Goal: Unclear

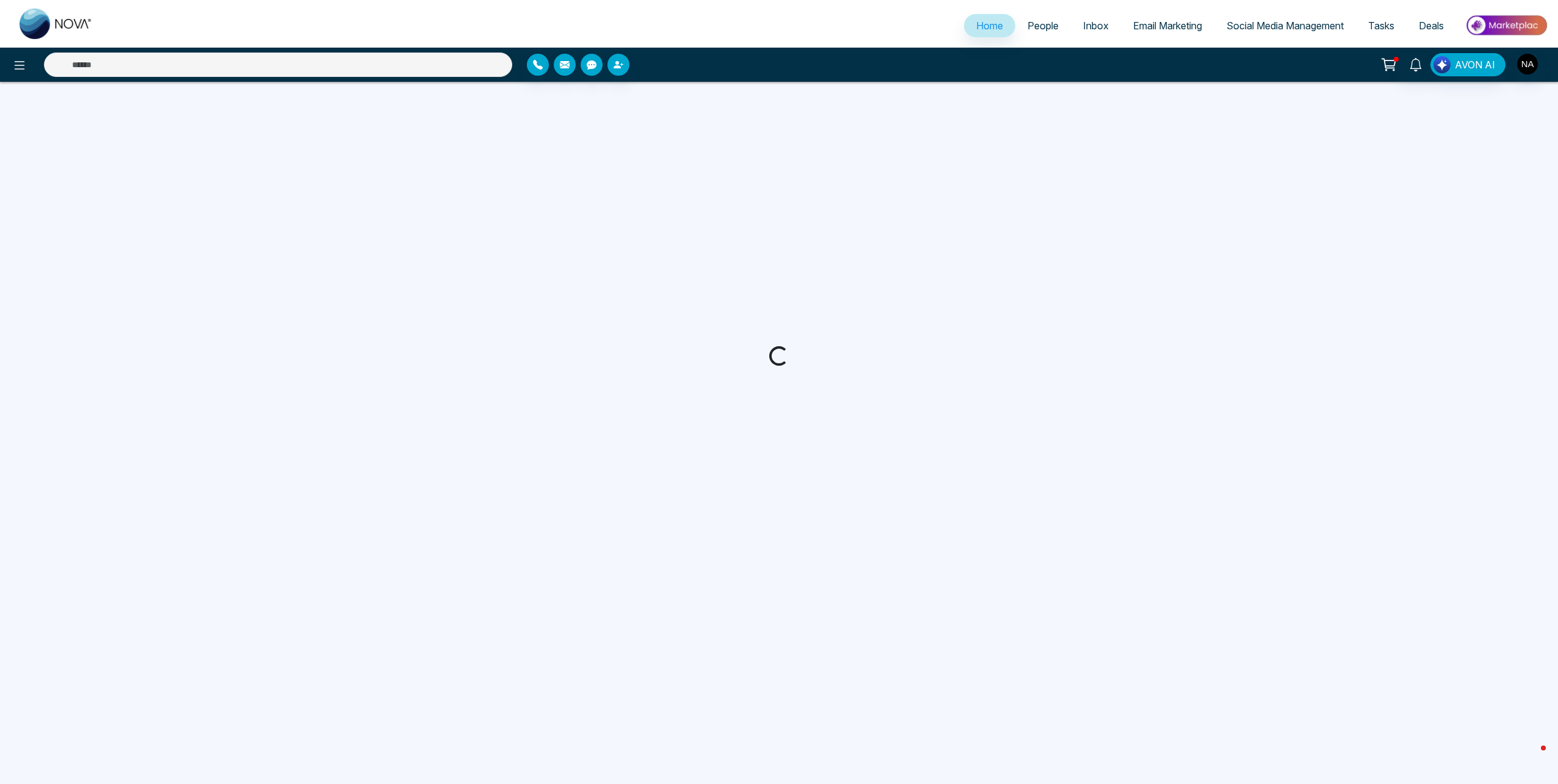
select select "*"
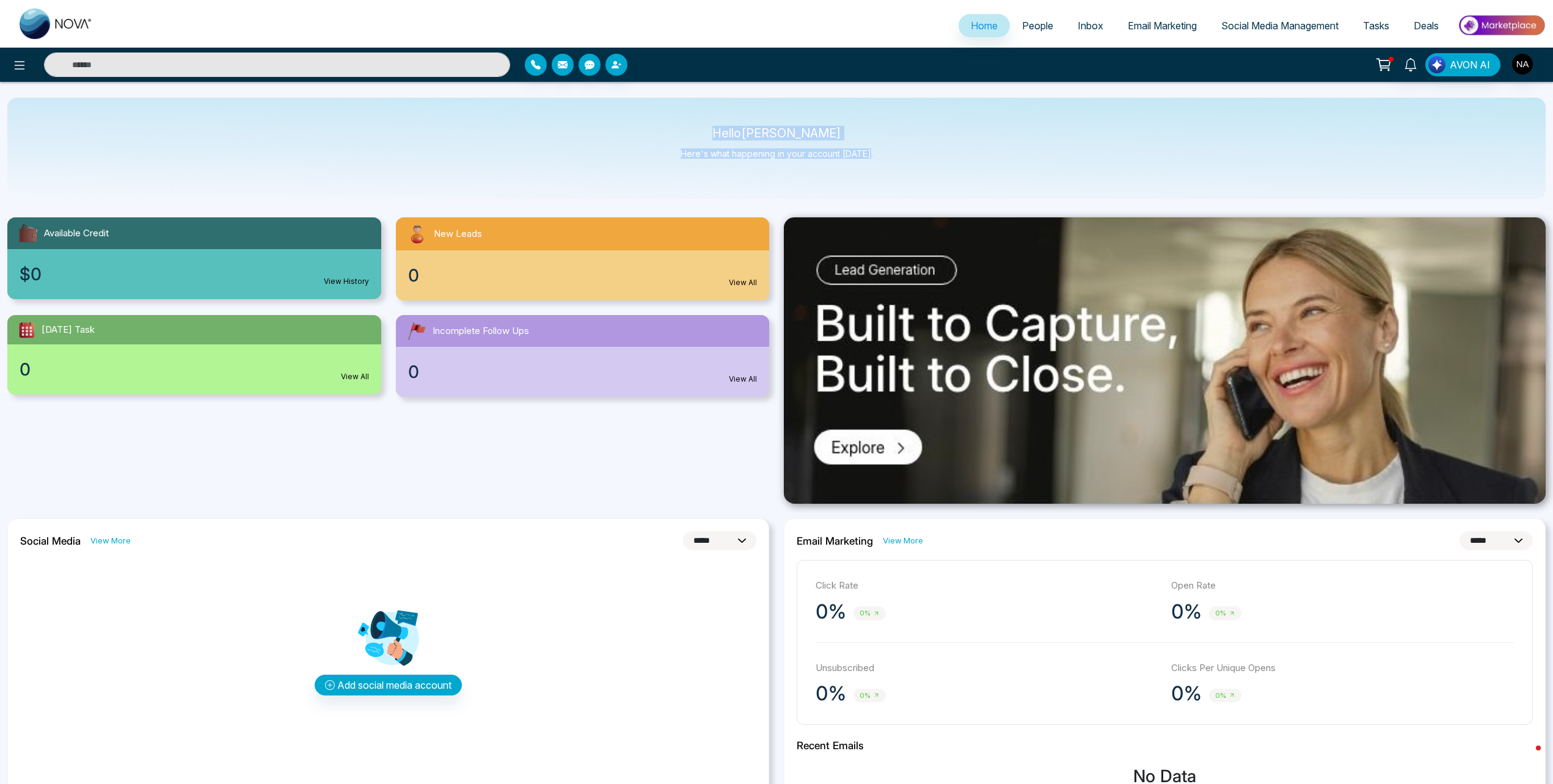
drag, startPoint x: 713, startPoint y: 133, endPoint x: 903, endPoint y: 157, distance: 191.5
click at [903, 157] on div "Hello [PERSON_NAME] Here's what happening in your account [DATE]." at bounding box center [776, 149] width 1538 height 101
click at [634, 126] on div "Hello [PERSON_NAME] Here's what happening in your account [DATE]." at bounding box center [776, 149] width 1538 height 101
drag, startPoint x: 718, startPoint y: 131, endPoint x: 891, endPoint y: 161, distance: 175.6
click at [891, 161] on div "Hello [PERSON_NAME] Here's what happening in your account [DATE]." at bounding box center [776, 149] width 1538 height 101
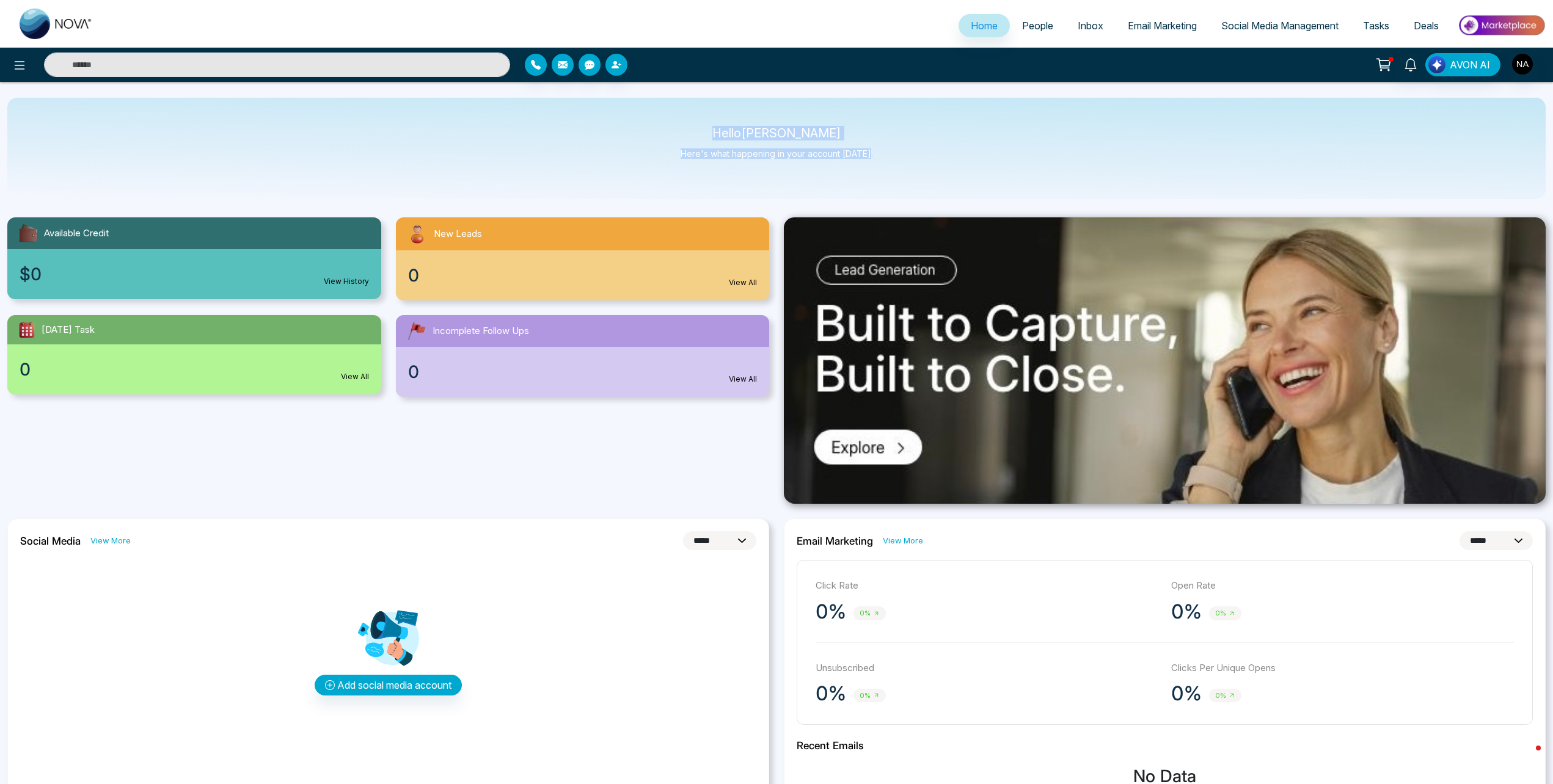
drag, startPoint x: 891, startPoint y: 161, endPoint x: 718, endPoint y: 136, distance: 174.8
click at [767, 135] on p "Hello [PERSON_NAME]" at bounding box center [776, 133] width 192 height 10
drag, startPoint x: 720, startPoint y: 133, endPoint x: 877, endPoint y: 157, distance: 158.8
click at [877, 157] on div "Hello [PERSON_NAME] Here's what happening in your account [DATE]." at bounding box center [776, 149] width 1538 height 101
drag, startPoint x: 877, startPoint y: 157, endPoint x: 763, endPoint y: 146, distance: 114.5
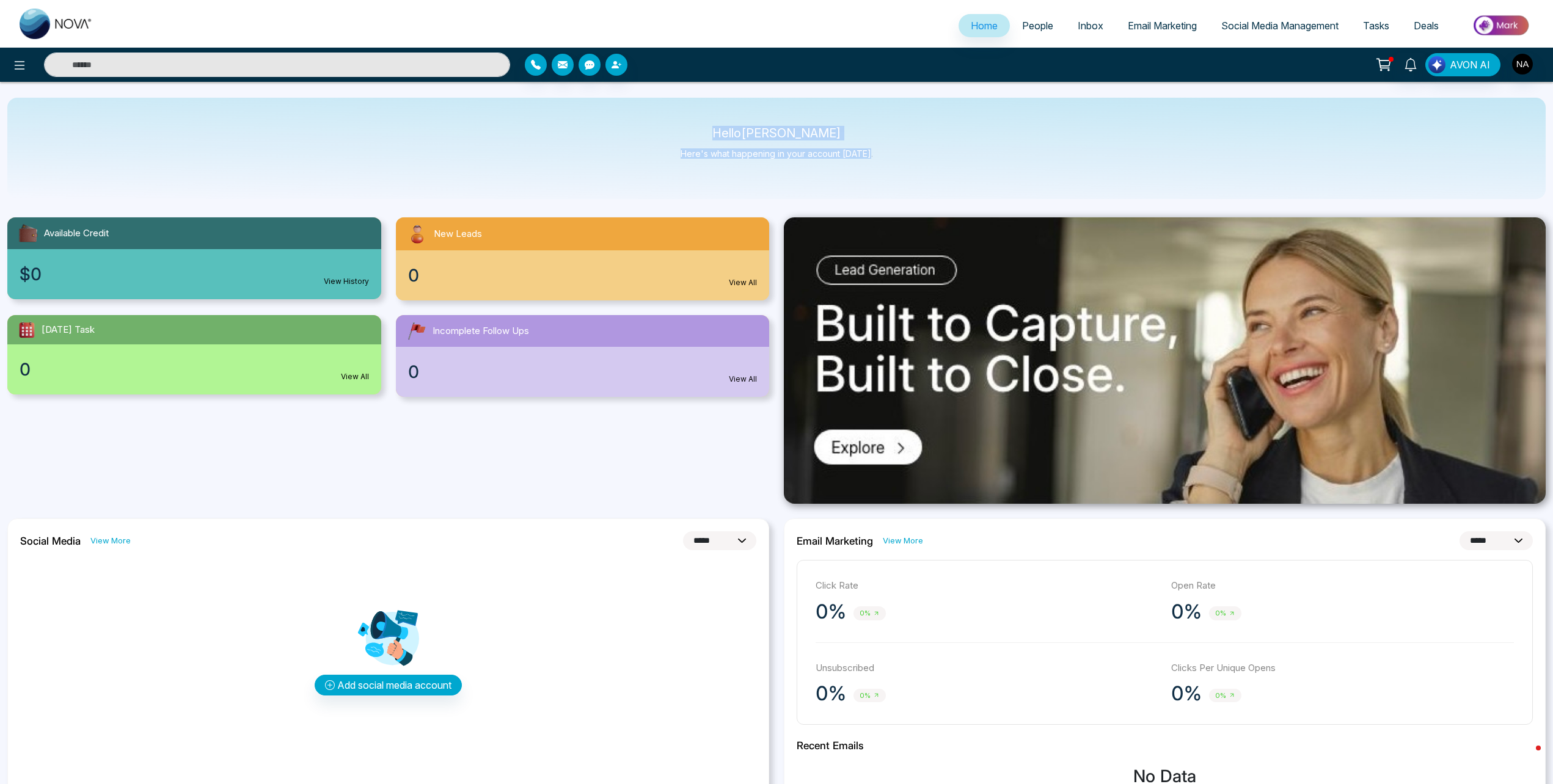
click at [773, 149] on p "Here's what happening in your account [DATE]." at bounding box center [776, 154] width 192 height 10
drag, startPoint x: 722, startPoint y: 130, endPoint x: 903, endPoint y: 154, distance: 182.6
click at [903, 154] on div "Hello [PERSON_NAME] Here's what happening in your account [DATE]." at bounding box center [776, 149] width 1538 height 101
drag, startPoint x: 903, startPoint y: 154, endPoint x: 821, endPoint y: 158, distance: 82.1
click at [821, 158] on p "Here's what happening in your account [DATE]." at bounding box center [776, 154] width 192 height 10
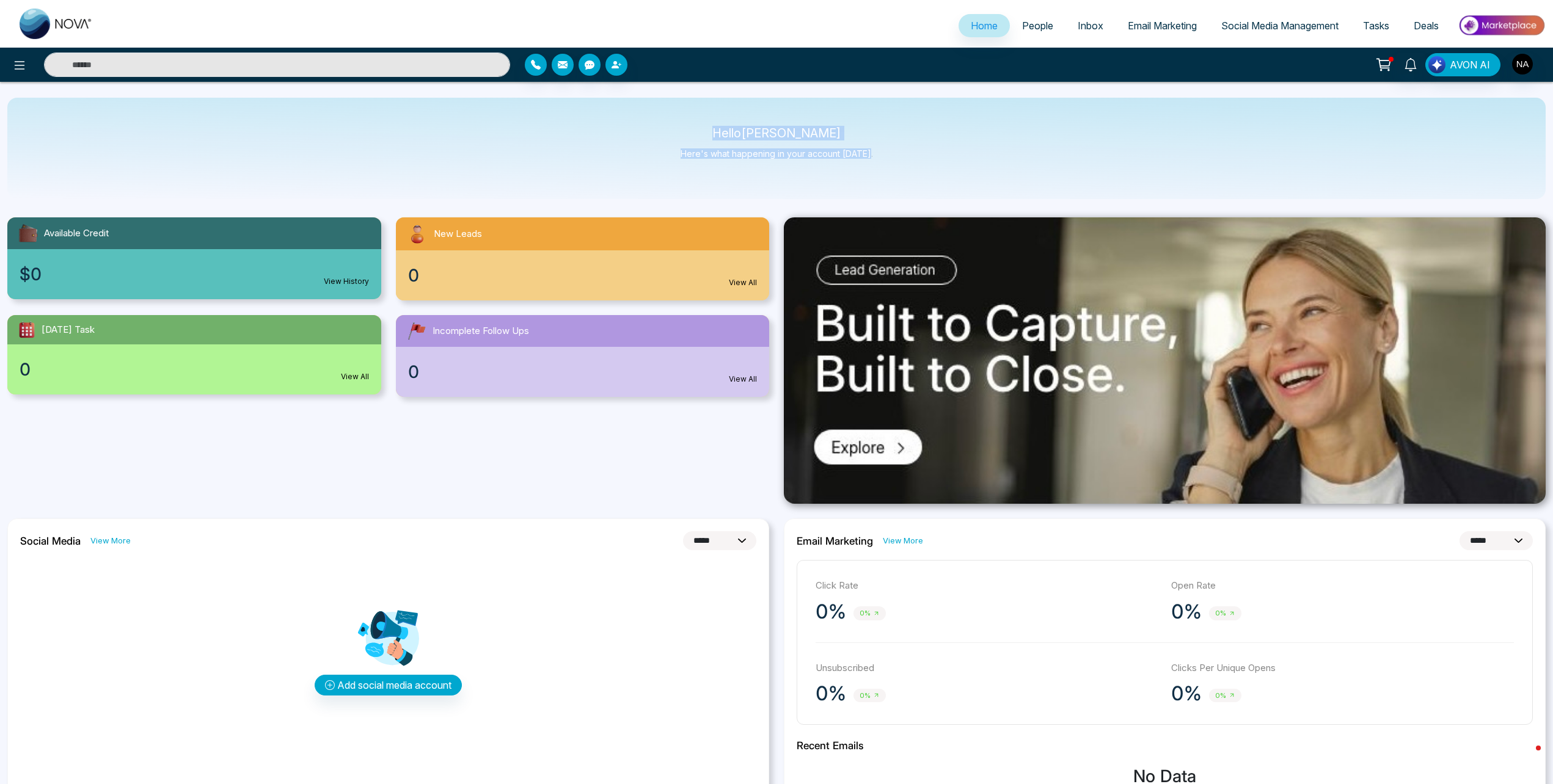
drag, startPoint x: 711, startPoint y: 130, endPoint x: 894, endPoint y: 151, distance: 184.2
click at [894, 151] on div "Hello [PERSON_NAME] Here's what happening in your account [DATE]." at bounding box center [776, 149] width 1538 height 101
